Goal: Navigation & Orientation: Find specific page/section

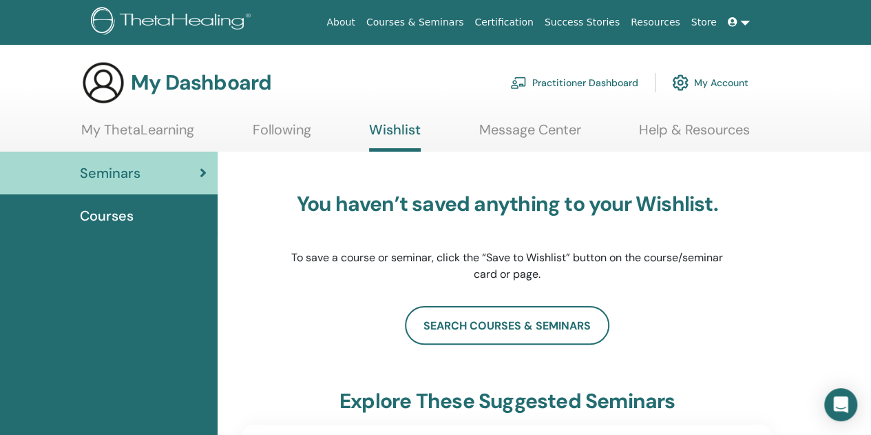
click at [715, 78] on link "My Account" at bounding box center [710, 82] width 76 height 30
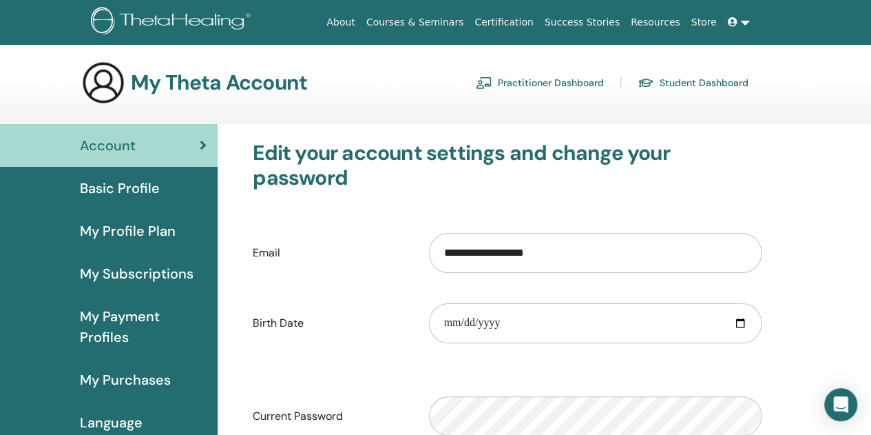
click at [117, 151] on span "Account" at bounding box center [108, 145] width 56 height 21
click at [730, 24] on icon at bounding box center [733, 22] width 10 height 10
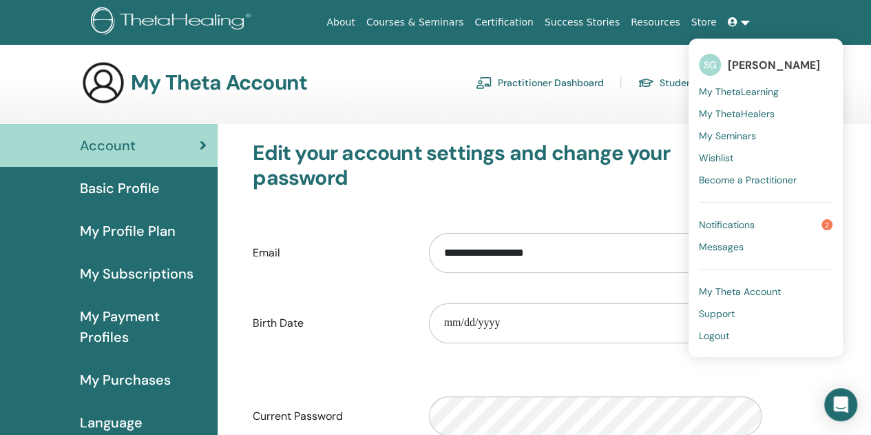
click at [760, 216] on link "Notifications 2" at bounding box center [766, 224] width 134 height 22
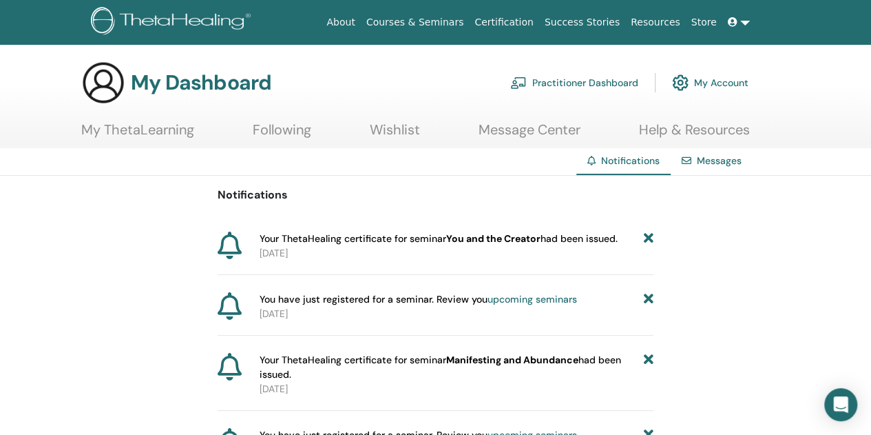
click at [530, 21] on link "Certification" at bounding box center [504, 22] width 70 height 25
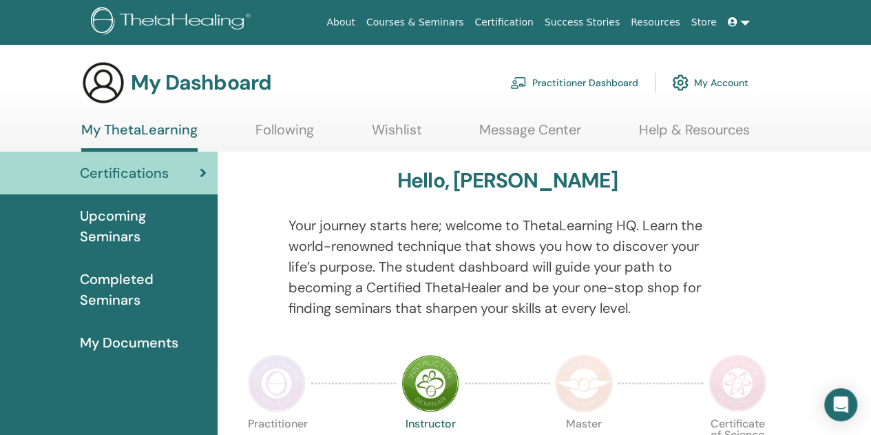
click at [751, 27] on link at bounding box center [738, 22] width 33 height 25
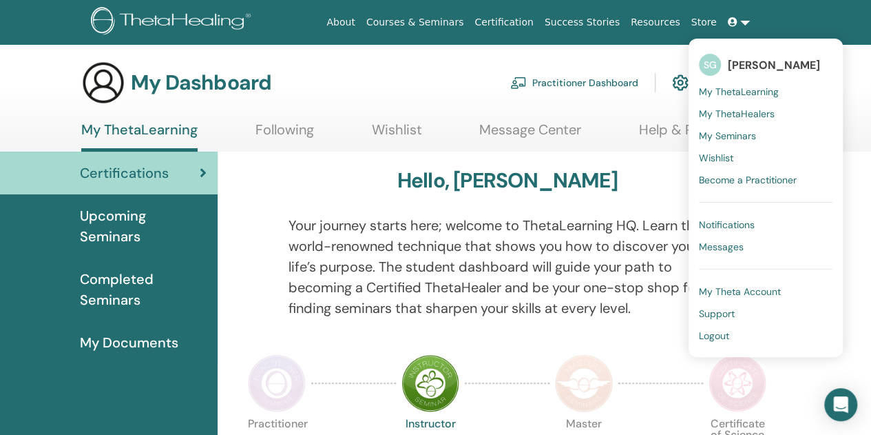
click at [735, 113] on span "My ThetaHealers" at bounding box center [737, 113] width 76 height 12
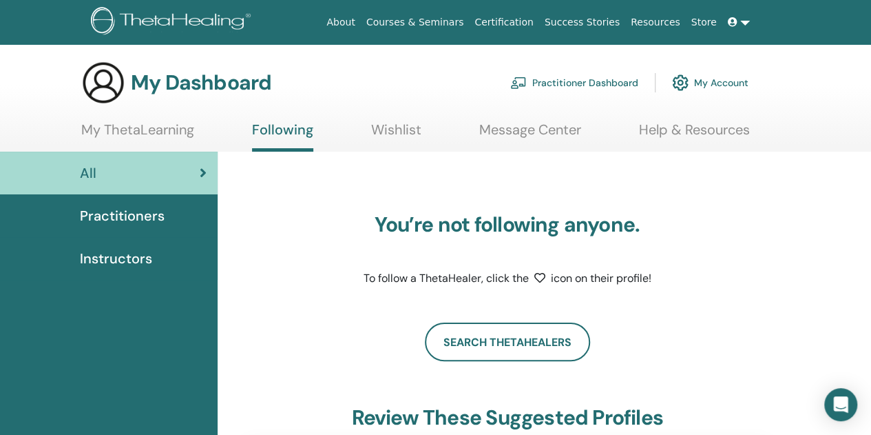
click at [738, 87] on link "My Account" at bounding box center [710, 82] width 76 height 30
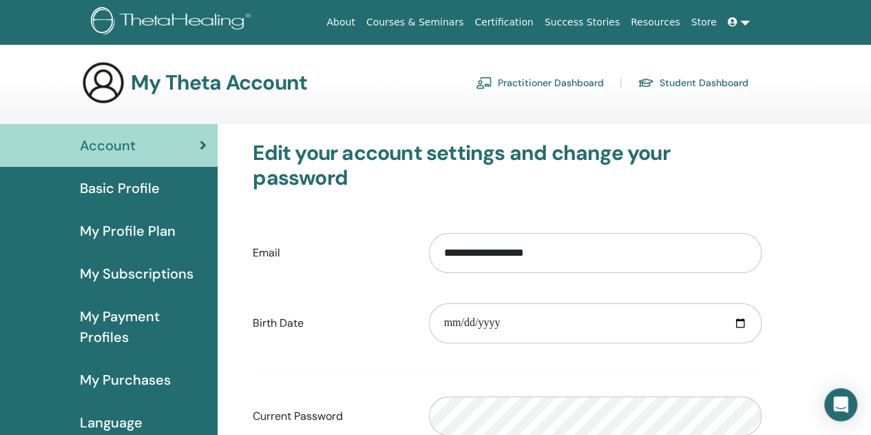
click at [587, 87] on link "Practitioner Dashboard" at bounding box center [540, 83] width 128 height 22
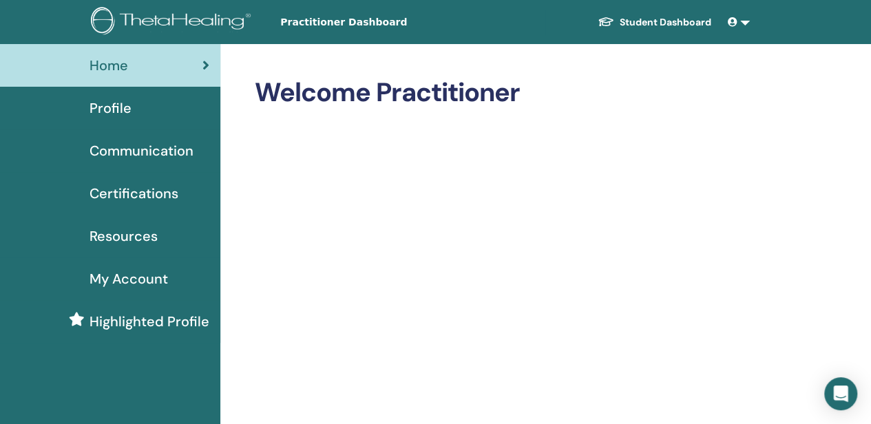
click at [138, 281] on span "My Account" at bounding box center [129, 279] width 79 height 21
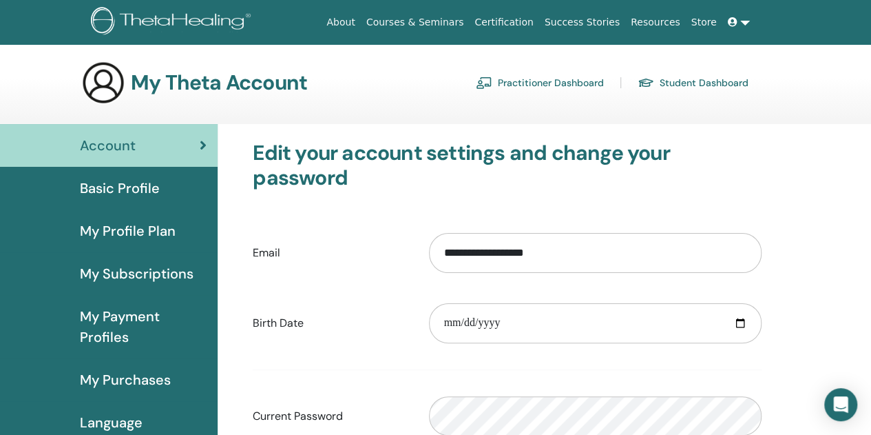
click at [131, 229] on span "My Profile Plan" at bounding box center [128, 230] width 96 height 21
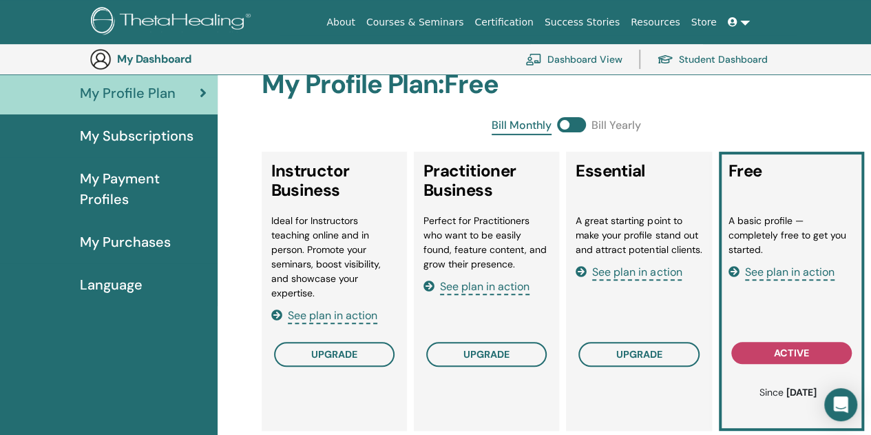
scroll to position [237, 0]
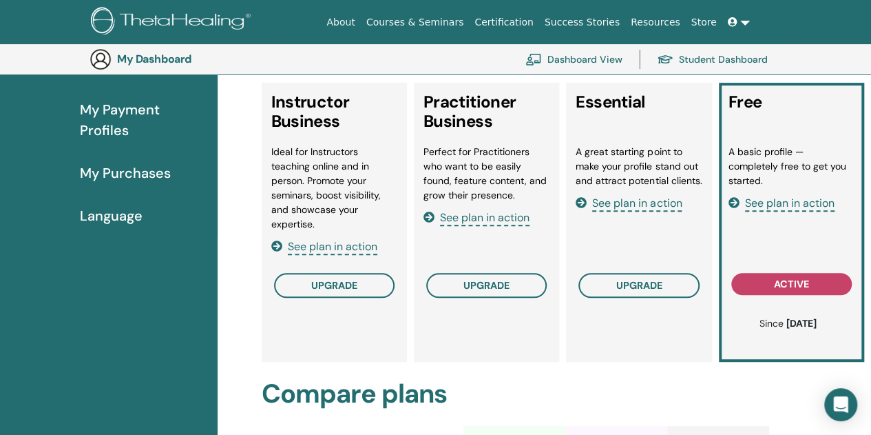
click at [797, 198] on span "See plan in action" at bounding box center [790, 204] width 90 height 16
click at [360, 23] on link "About" at bounding box center [340, 22] width 39 height 25
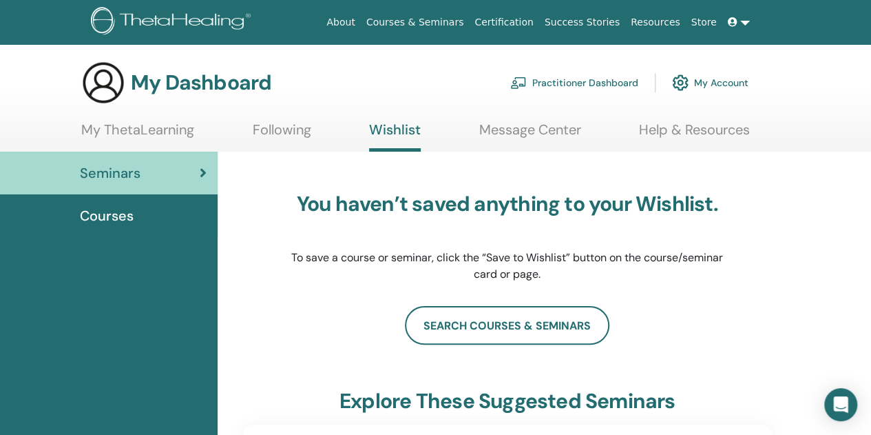
click at [138, 133] on link "My ThetaLearning" at bounding box center [137, 134] width 113 height 27
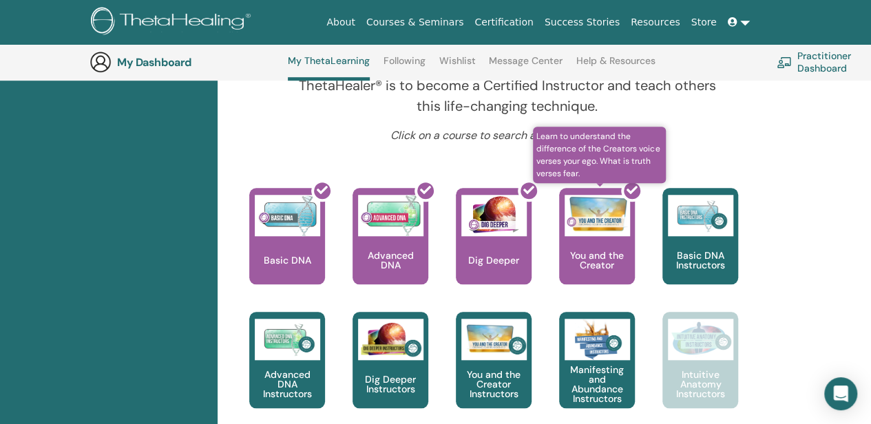
scroll to position [449, 0]
